Goal: Book appointment/travel/reservation

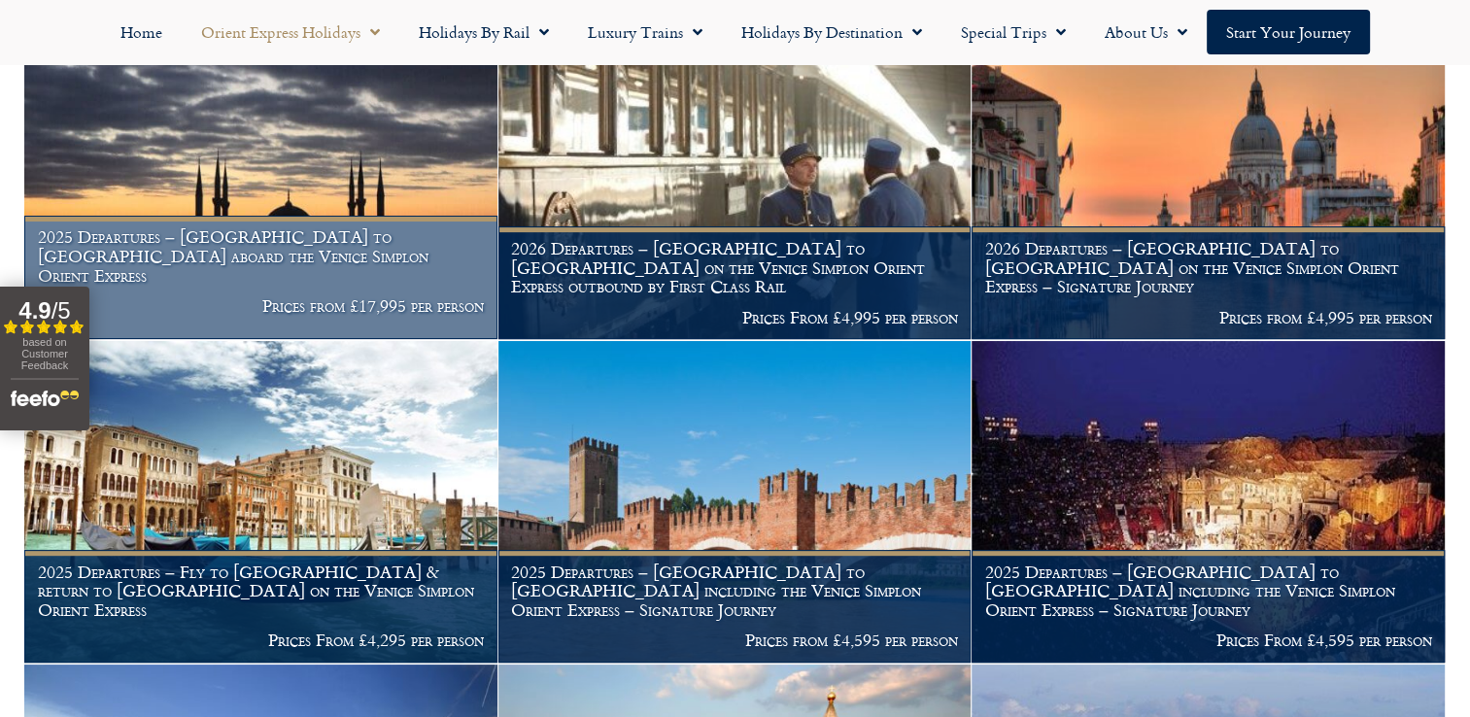
scroll to position [777, 0]
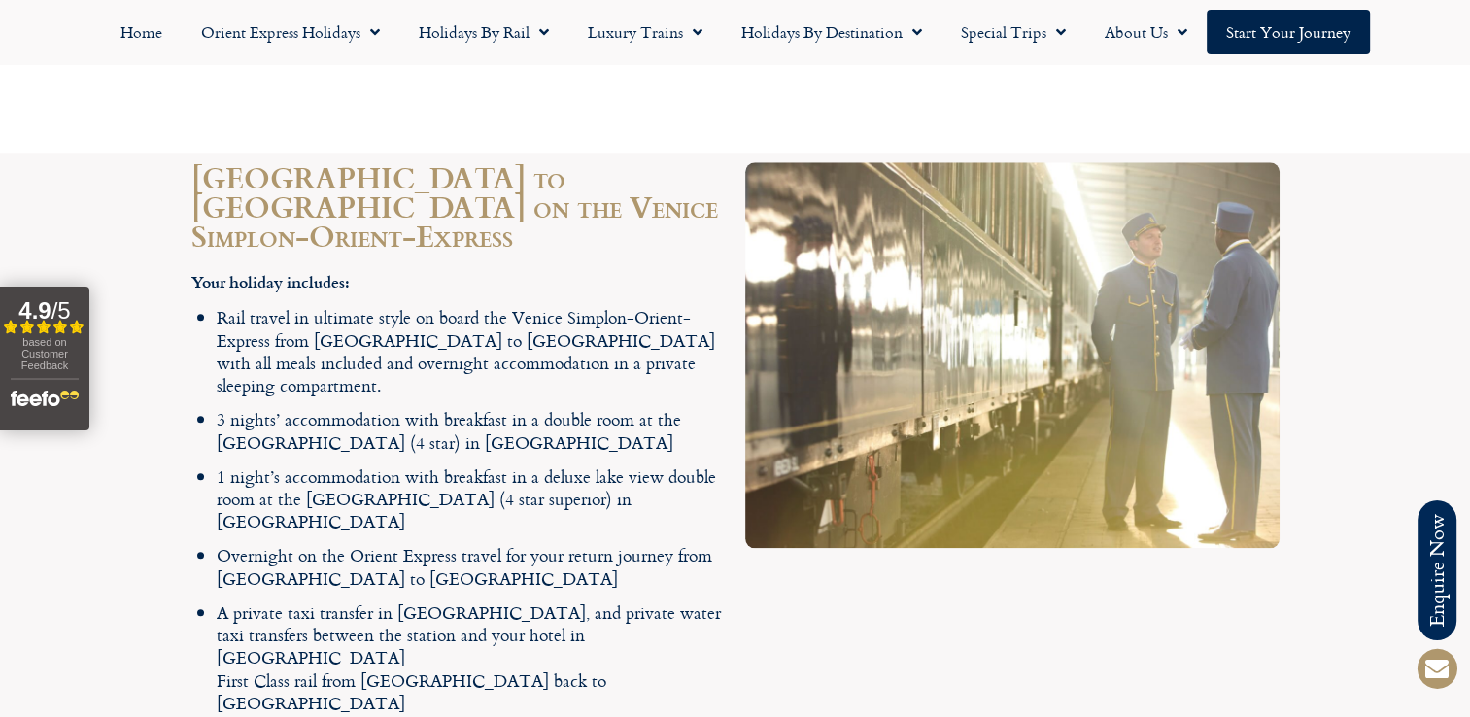
scroll to position [2138, 0]
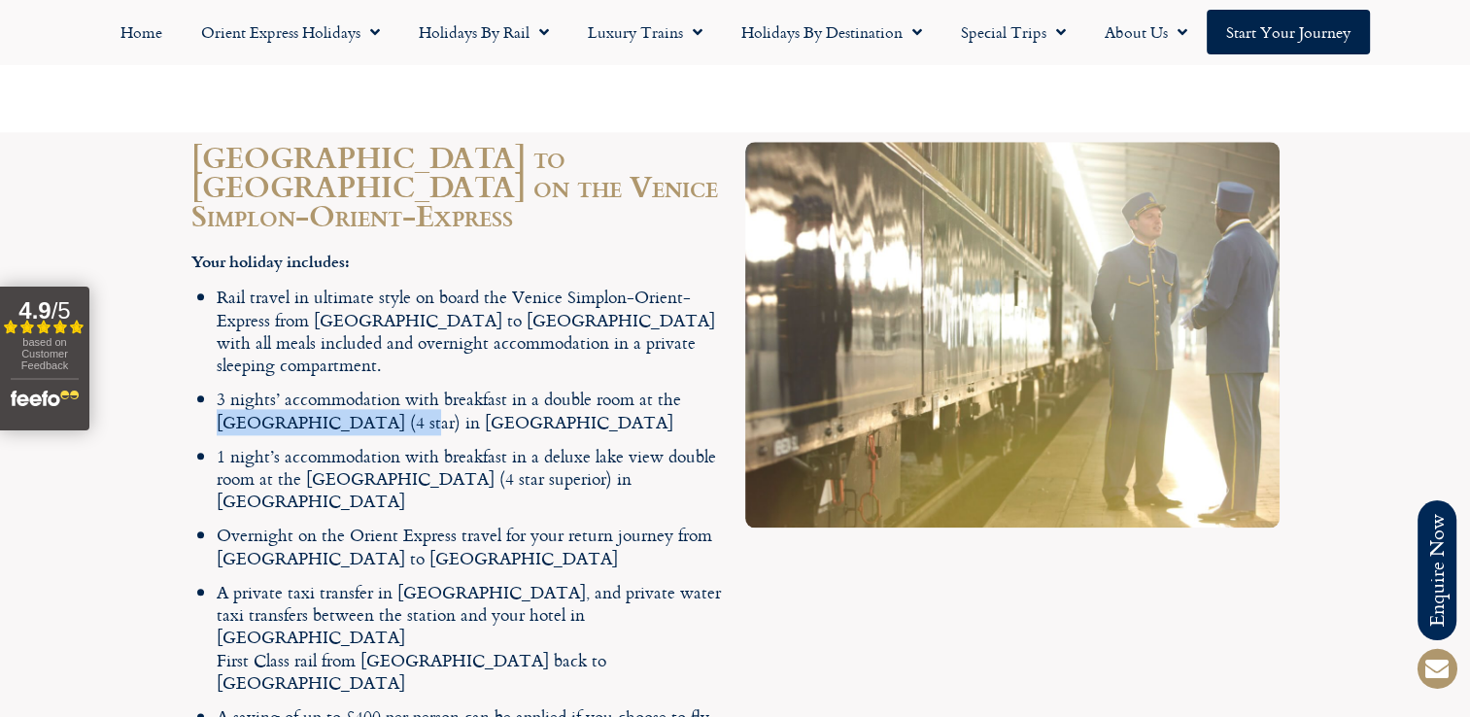
drag, startPoint x: 682, startPoint y: 186, endPoint x: 349, endPoint y: 220, distance: 335.0
click at [349, 388] on li "3 nights’ accommodation with breakfast in a double room at the Hotel Ai Mori d’…" at bounding box center [471, 411] width 509 height 46
copy li "Hotel Ai Mori d’Oriente"
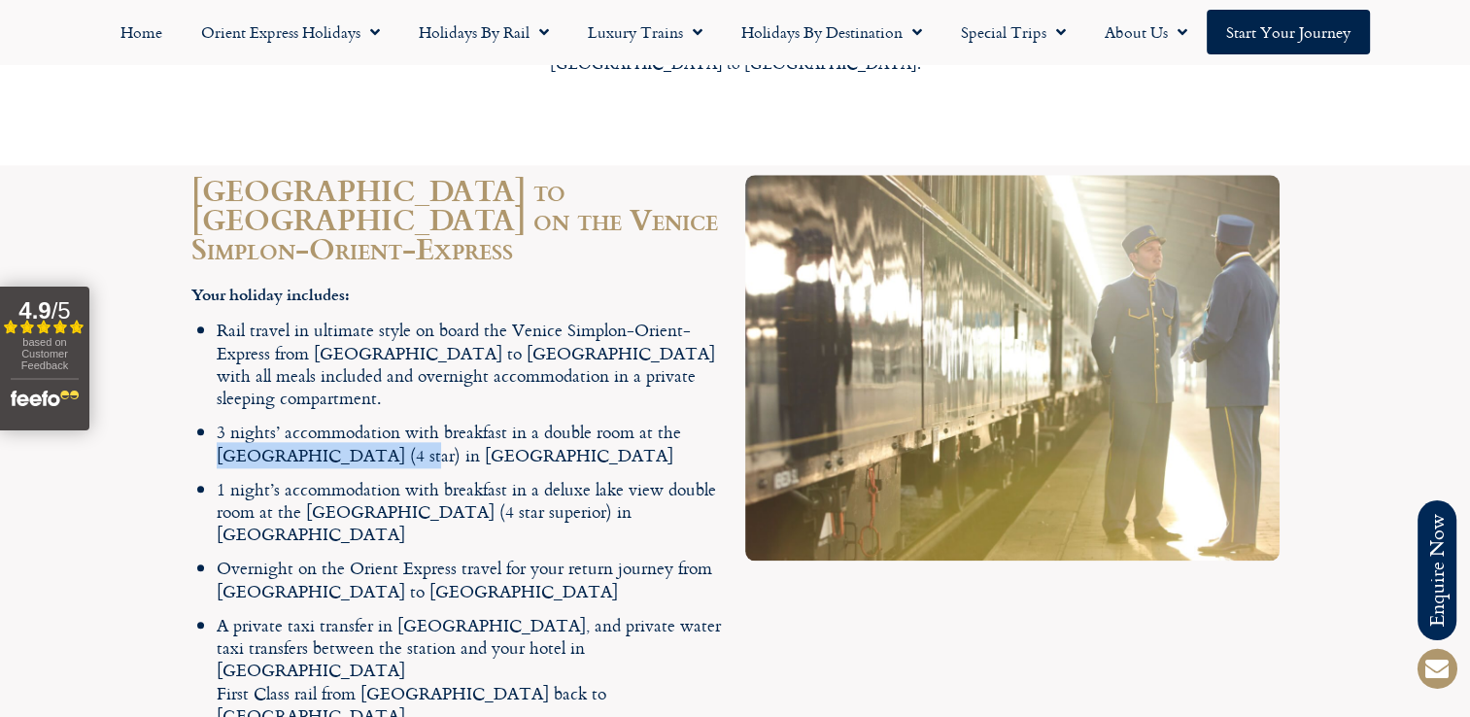
scroll to position [1846, 0]
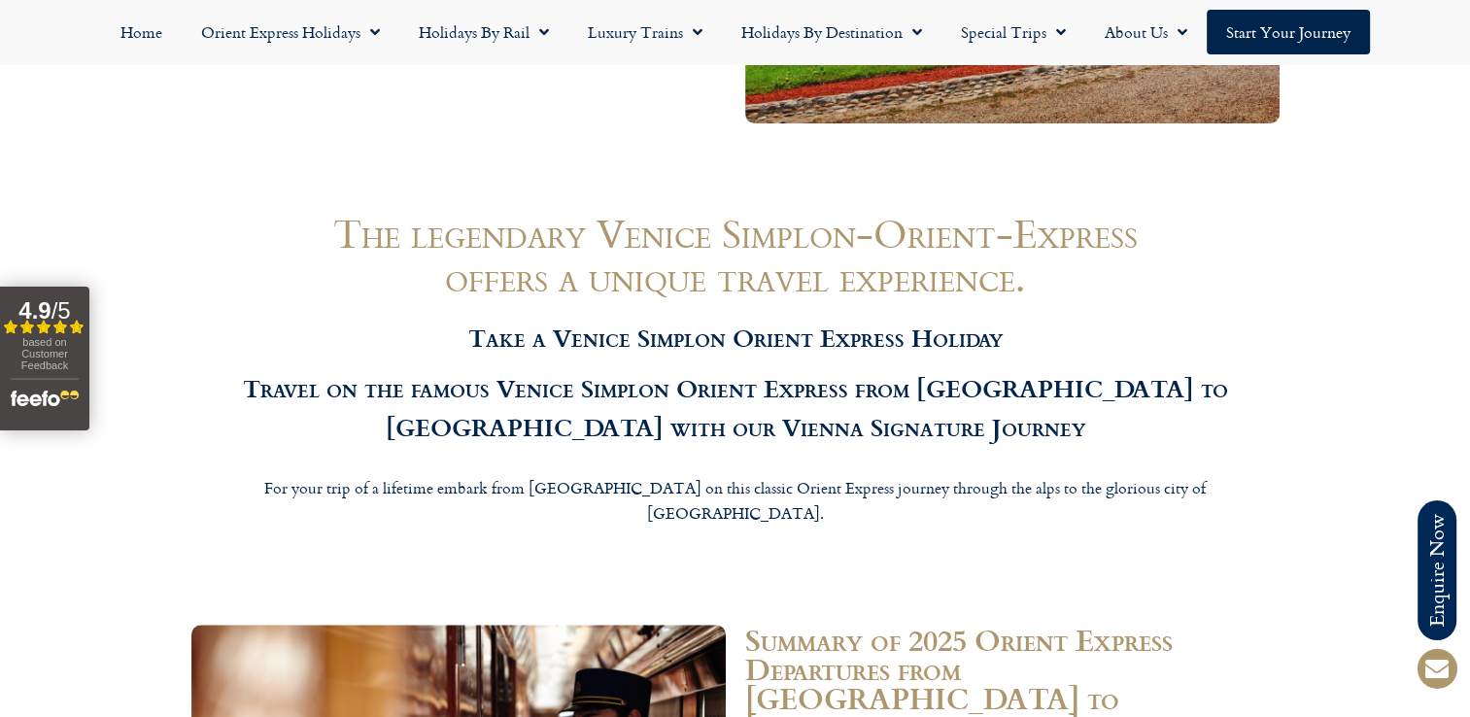
scroll to position [1555, 0]
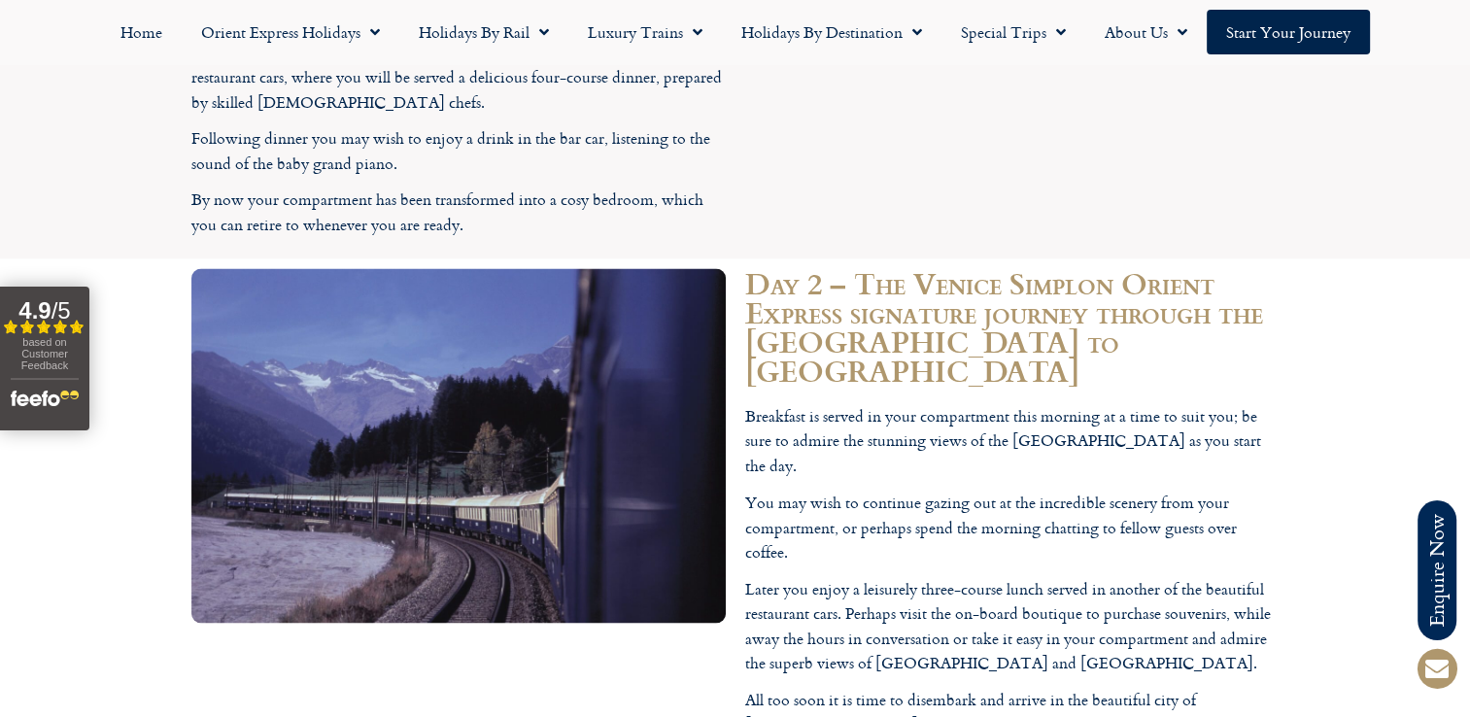
scroll to position [3207, 0]
